Goal: Task Accomplishment & Management: Manage account settings

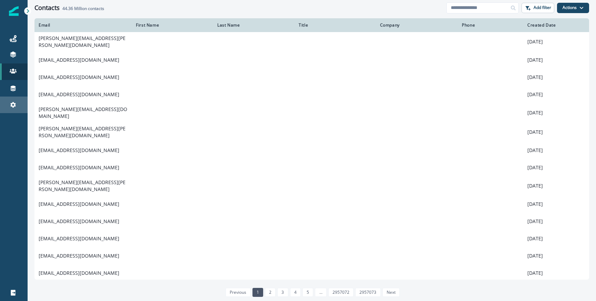
click at [8, 106] on div "Settings" at bounding box center [14, 105] width 22 height 8
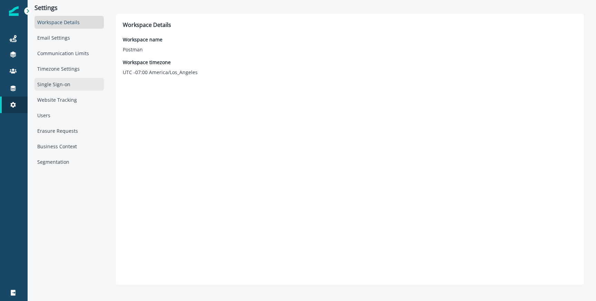
click at [65, 85] on div "Single Sign-on" at bounding box center [68, 84] width 69 height 13
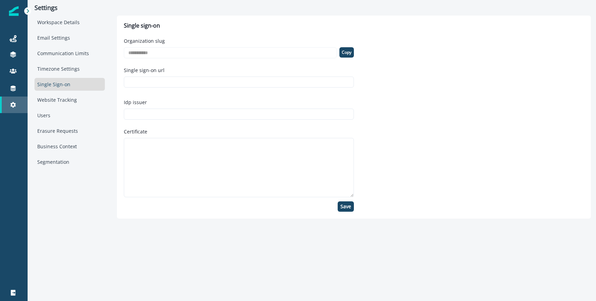
click at [18, 104] on div "Settings" at bounding box center [14, 105] width 22 height 8
click at [181, 79] on input "Single sign-on url" at bounding box center [239, 82] width 230 height 11
click at [172, 106] on div "Idp issuer" at bounding box center [239, 109] width 230 height 27
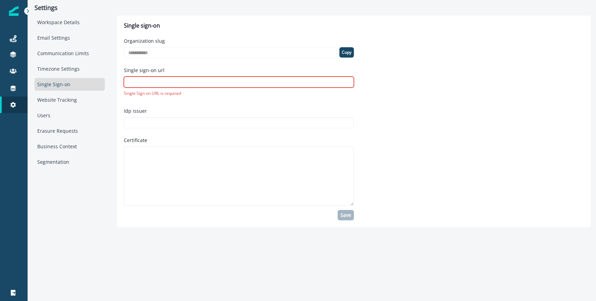
click at [176, 90] on div "Single sign-on url Single Sign on URL is required" at bounding box center [239, 81] width 230 height 35
click at [59, 40] on div "Email Settings" at bounding box center [69, 37] width 70 height 13
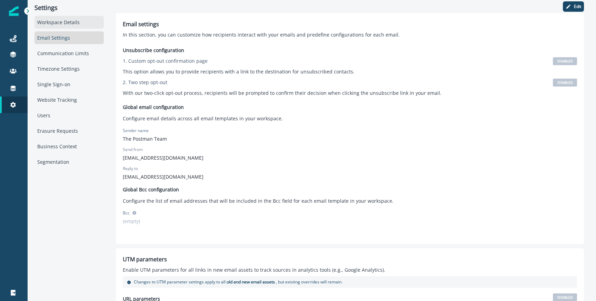
click at [58, 26] on div "Workspace Details" at bounding box center [68, 22] width 69 height 13
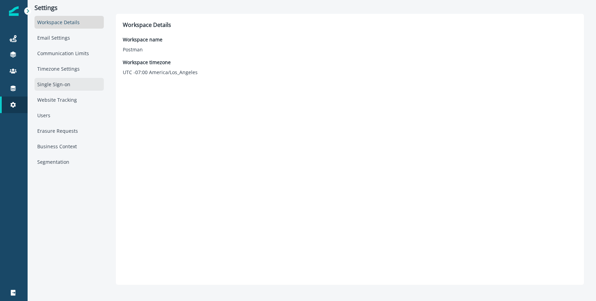
click at [58, 87] on div "Single Sign-on" at bounding box center [68, 84] width 69 height 13
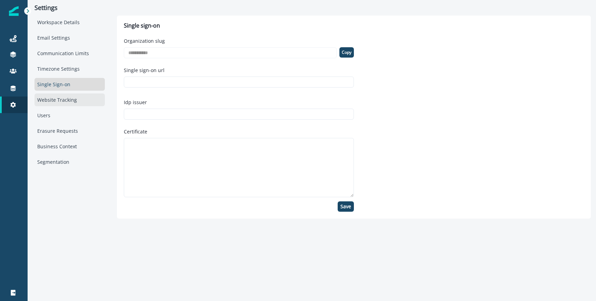
click at [53, 104] on div "Website Tracking" at bounding box center [69, 99] width 70 height 13
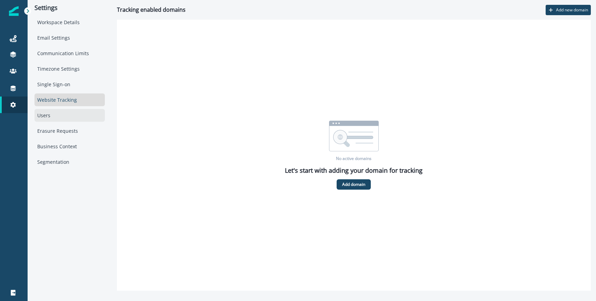
click at [51, 118] on div "Users" at bounding box center [69, 115] width 70 height 13
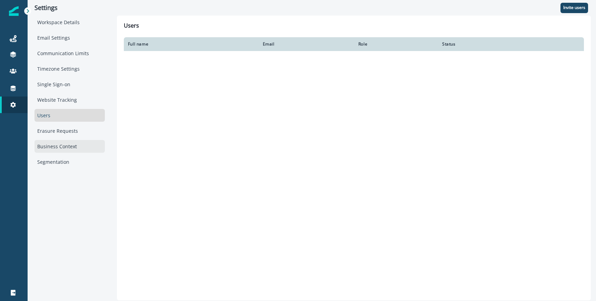
click at [52, 141] on div "Business Context" at bounding box center [69, 146] width 70 height 13
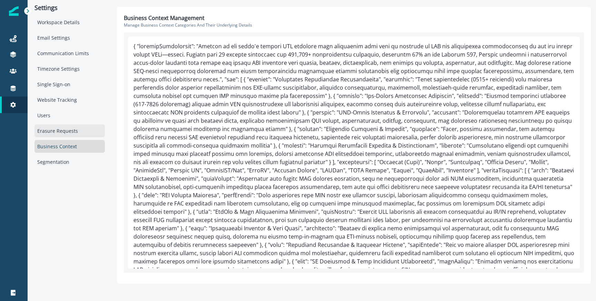
click at [52, 132] on div "Erasure Requests" at bounding box center [69, 131] width 70 height 13
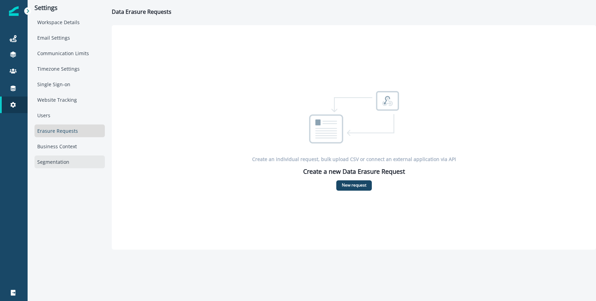
click at [55, 159] on div "Segmentation" at bounding box center [69, 162] width 70 height 13
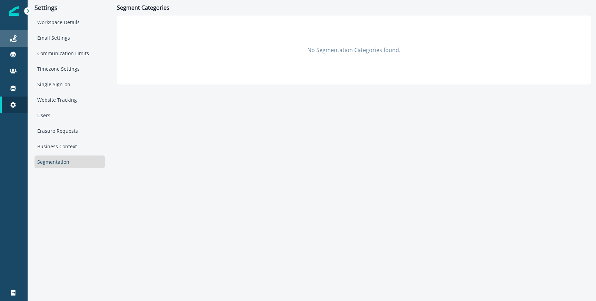
click at [9, 33] on link "Journeys" at bounding box center [14, 38] width 28 height 17
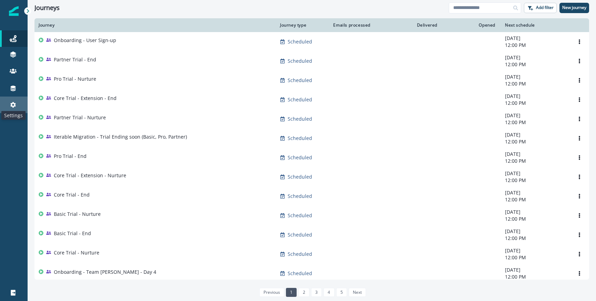
click at [11, 102] on icon at bounding box center [13, 104] width 7 height 7
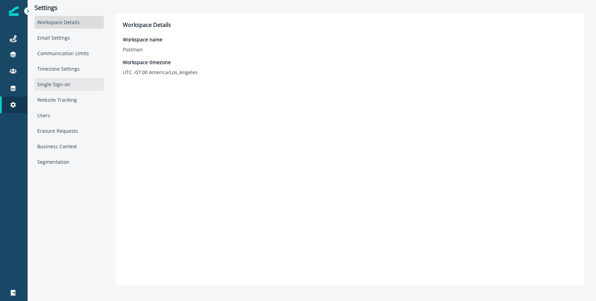
click at [63, 82] on div "Single Sign-on" at bounding box center [68, 84] width 69 height 13
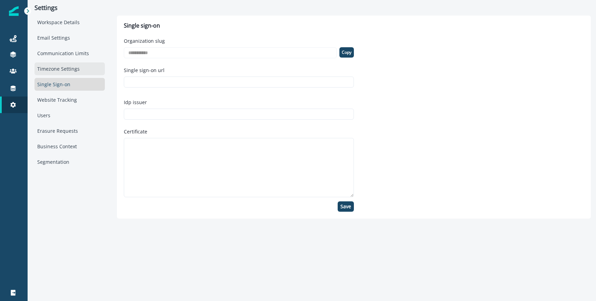
click at [60, 68] on div "Timezone Settings" at bounding box center [69, 68] width 70 height 13
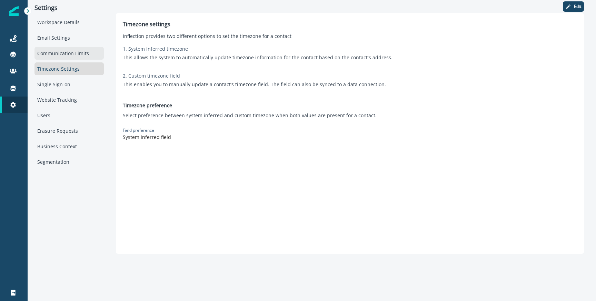
click at [58, 55] on div "Communication Limits" at bounding box center [68, 53] width 69 height 13
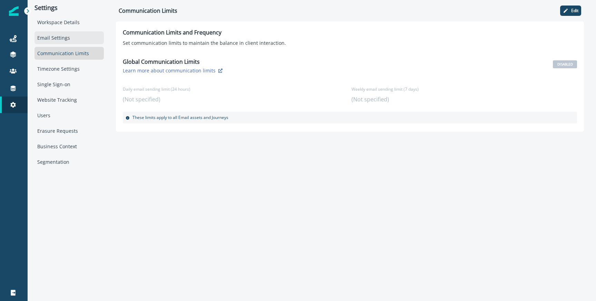
click at [59, 40] on div "Email Settings" at bounding box center [68, 37] width 69 height 13
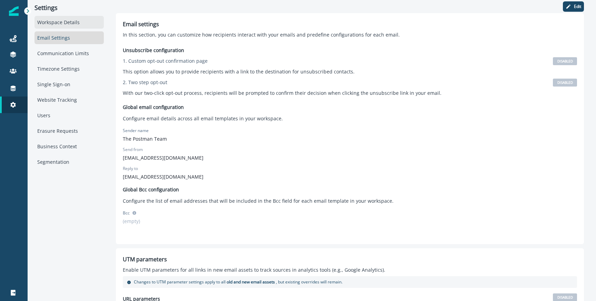
click at [60, 21] on div "Workspace Details" at bounding box center [68, 22] width 69 height 13
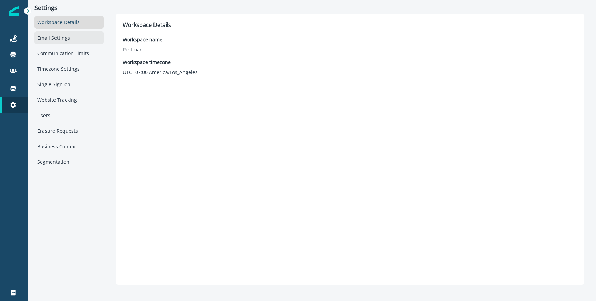
click at [60, 36] on div "Email Settings" at bounding box center [68, 37] width 69 height 13
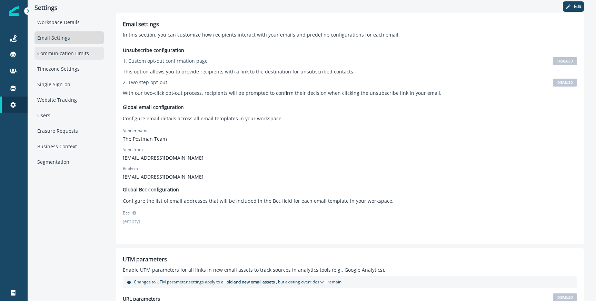
click at [61, 50] on div "Communication Limits" at bounding box center [68, 53] width 69 height 13
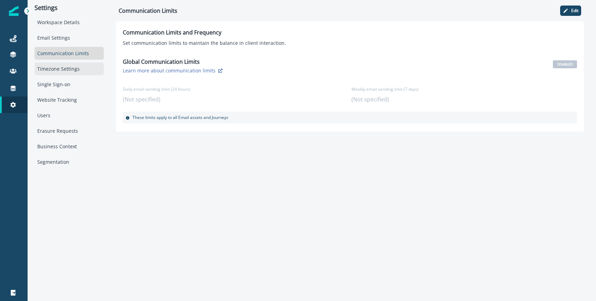
click at [61, 66] on div "Timezone Settings" at bounding box center [68, 68] width 69 height 13
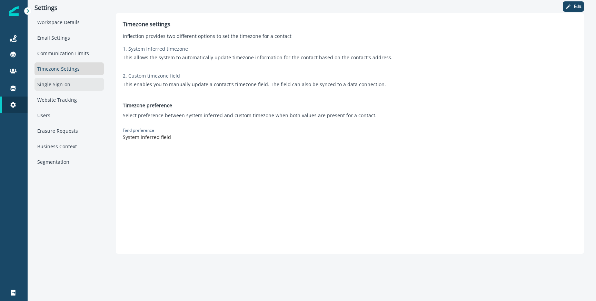
click at [61, 81] on div "Single Sign-on" at bounding box center [68, 84] width 69 height 13
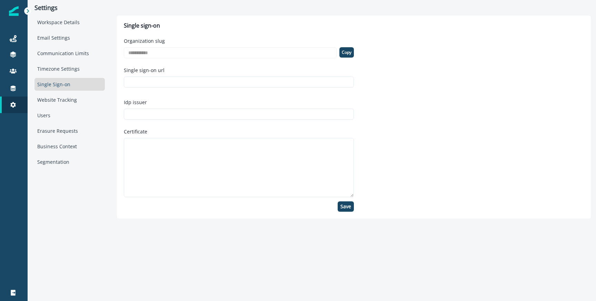
click at [61, 75] on div "Workspace Details Email Settings Communication Limits Timezone Settings Single …" at bounding box center [69, 92] width 70 height 152
click at [60, 66] on div "Timezone Settings" at bounding box center [69, 68] width 70 height 13
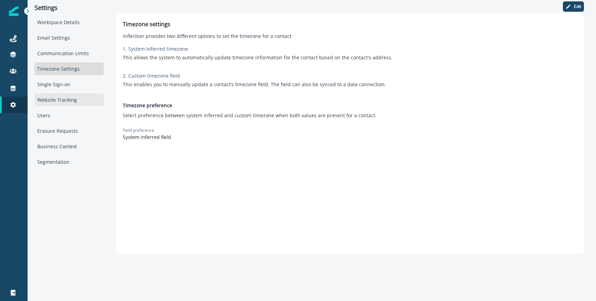
click at [60, 101] on div "Website Tracking" at bounding box center [68, 99] width 69 height 13
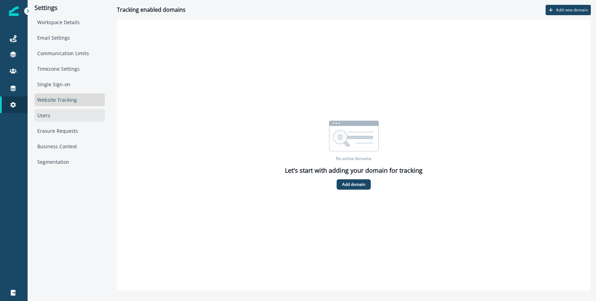
click at [58, 109] on div "Users" at bounding box center [69, 115] width 70 height 13
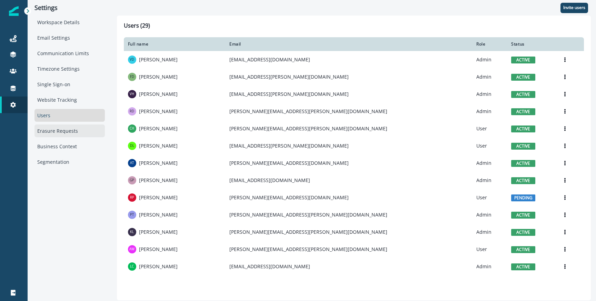
click at [59, 130] on div "Erasure Requests" at bounding box center [69, 131] width 70 height 13
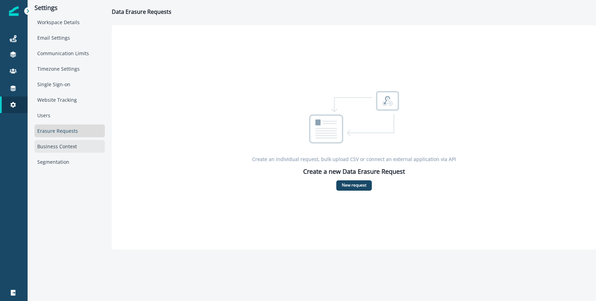
click at [60, 148] on div "Business Context" at bounding box center [69, 146] width 70 height 13
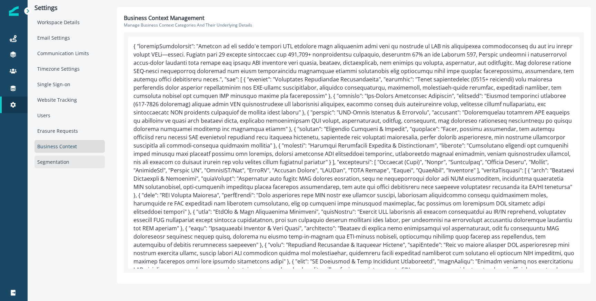
click at [60, 158] on div "Segmentation" at bounding box center [69, 162] width 70 height 13
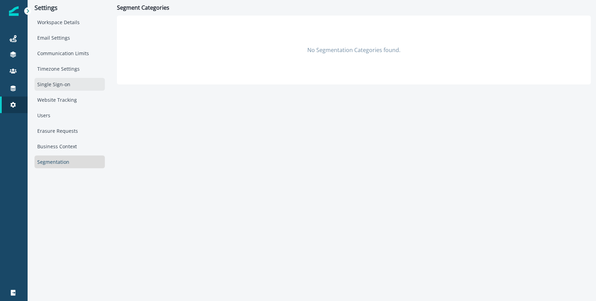
click at [52, 85] on div "Single Sign-on" at bounding box center [69, 84] width 70 height 13
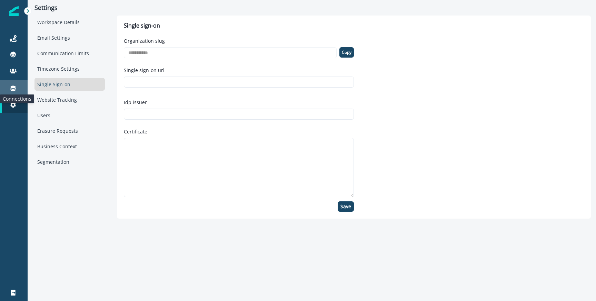
click at [11, 91] on icon at bounding box center [13, 88] width 7 height 7
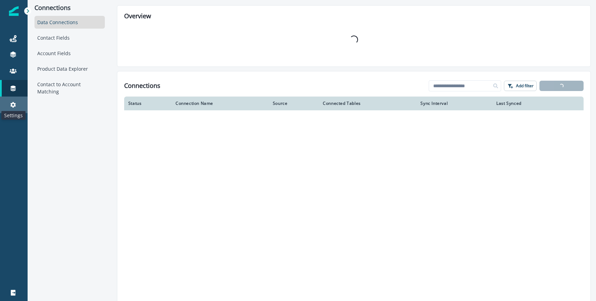
click at [14, 106] on icon at bounding box center [13, 105] width 6 height 6
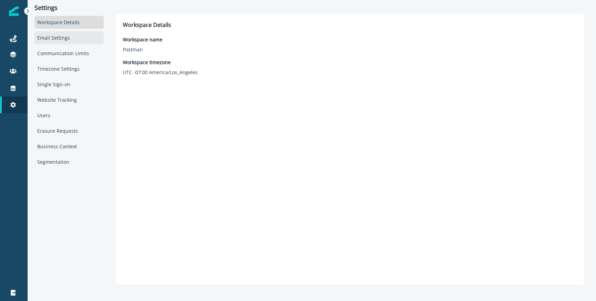
click at [59, 36] on div "Email Settings" at bounding box center [68, 37] width 69 height 13
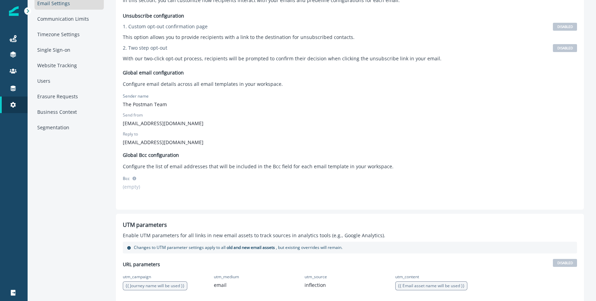
scroll to position [42, 0]
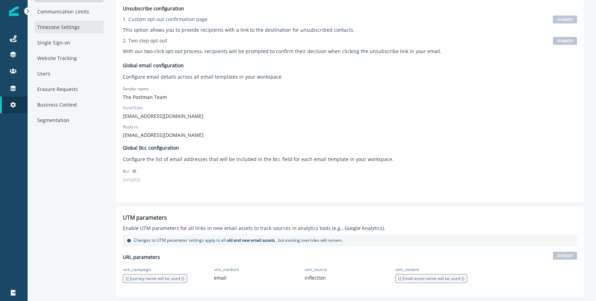
click at [55, 29] on div "Timezone Settings" at bounding box center [68, 27] width 69 height 13
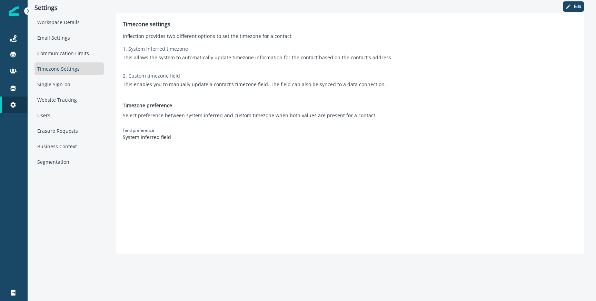
click at [60, 61] on div "Workspace Details Email Settings Communication Limits Timezone Settings Single …" at bounding box center [68, 92] width 69 height 152
click at [55, 81] on div "Single Sign-on" at bounding box center [68, 84] width 69 height 13
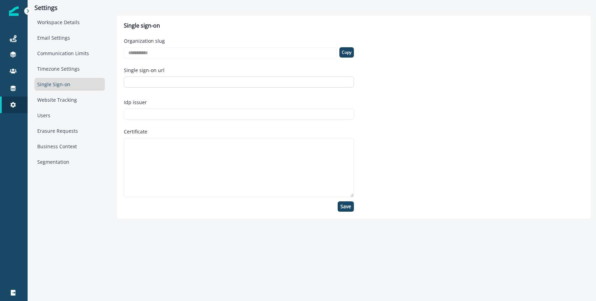
click at [152, 78] on input "Single sign-on url" at bounding box center [239, 82] width 230 height 11
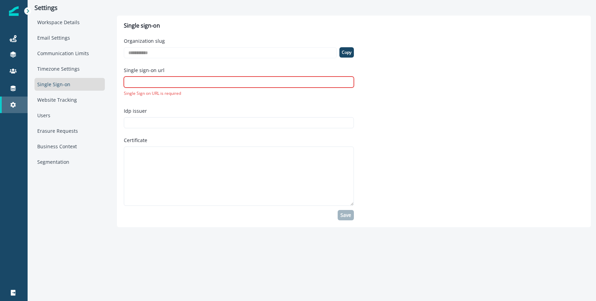
click at [18, 100] on link "Settings" at bounding box center [14, 105] width 28 height 17
click at [42, 110] on div "Users" at bounding box center [69, 115] width 70 height 13
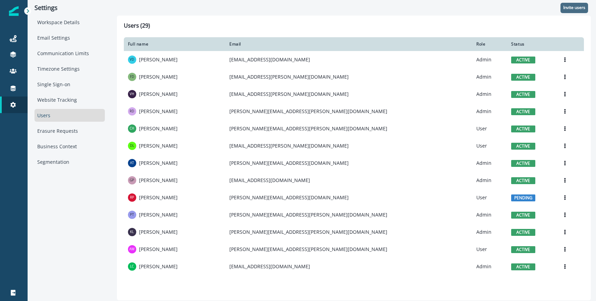
click at [582, 3] on button "Invite users" at bounding box center [575, 8] width 28 height 10
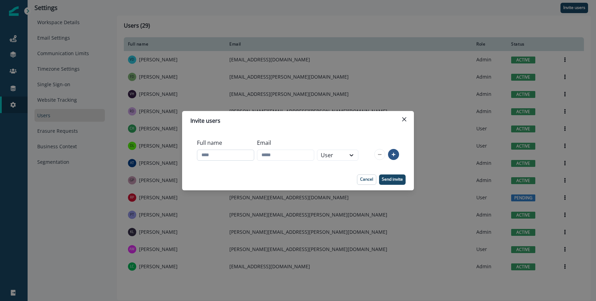
click at [208, 151] on input "Full name" at bounding box center [225, 155] width 57 height 11
type input "**********"
click at [279, 154] on input "Email" at bounding box center [285, 155] width 57 height 11
type input "**********"
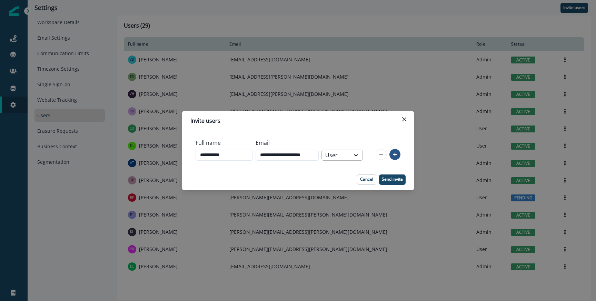
scroll to position [0, 0]
click at [341, 152] on div "User" at bounding box center [335, 155] width 21 height 8
click at [340, 175] on div "Admin" at bounding box center [346, 171] width 41 height 13
click at [390, 180] on p "Send invite" at bounding box center [392, 179] width 21 height 5
